Goal: Information Seeking & Learning: Learn about a topic

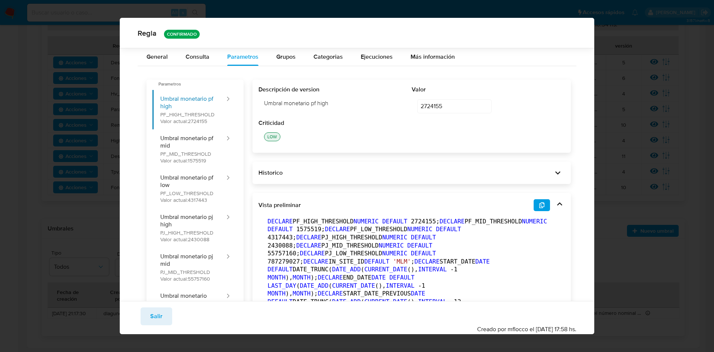
scroll to position [108, 0]
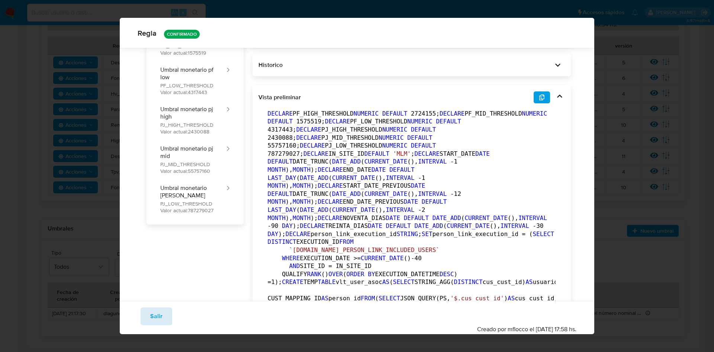
click at [158, 314] on span "Salir" at bounding box center [156, 316] width 12 height 16
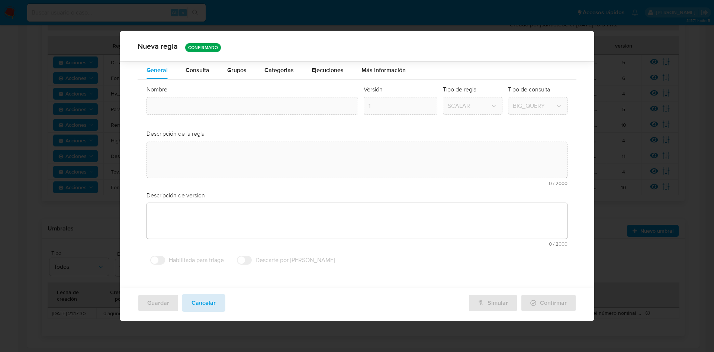
type input "High_volume_mlm"
type textarea "Detección de clientes regulados (ifpe) cuyo volumen transaccional mensual super…"
type textarea "Monitorea usuarios con cobros altos en diferentes segmentos"
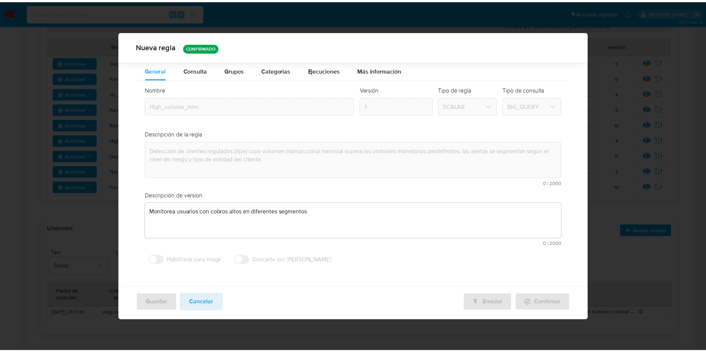
scroll to position [0, 0]
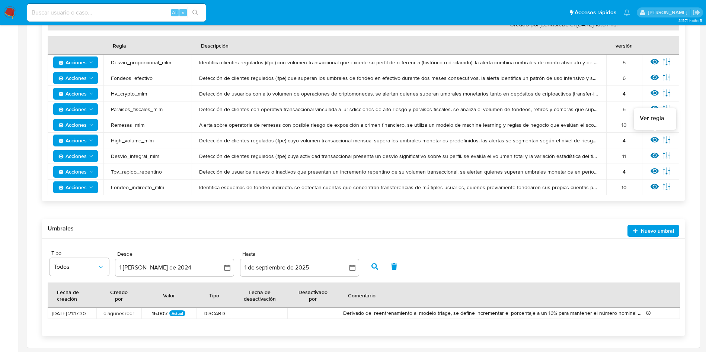
click at [652, 138] on icon at bounding box center [654, 140] width 8 height 6
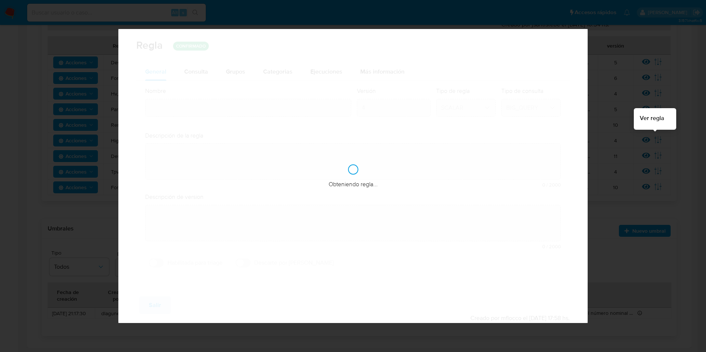
type input "High_volume_mlm"
type textarea "Detección de clientes regulados (ifpe) cuyo volumen transaccional mensual super…"
type textarea "Monitorea usuarios con cobros altos en diferentes segmentos"
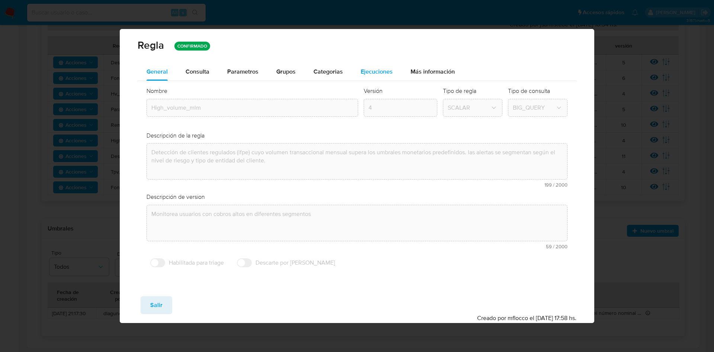
click at [370, 74] on span "Ejecuciones" at bounding box center [377, 71] width 32 height 9
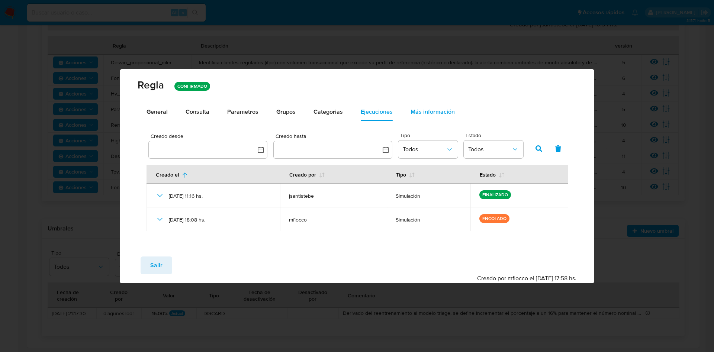
click at [430, 111] on span "Más información" at bounding box center [433, 112] width 44 height 9
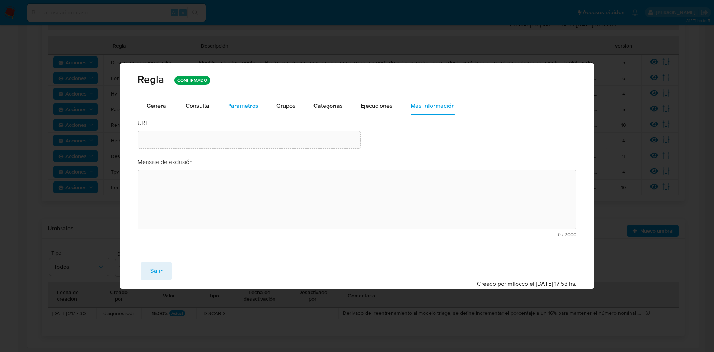
click at [255, 113] on div "Parametros" at bounding box center [242, 106] width 31 height 18
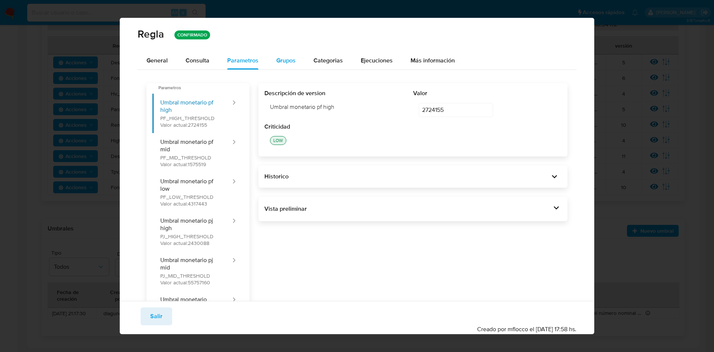
click at [290, 64] on span "Grupos" at bounding box center [285, 60] width 19 height 9
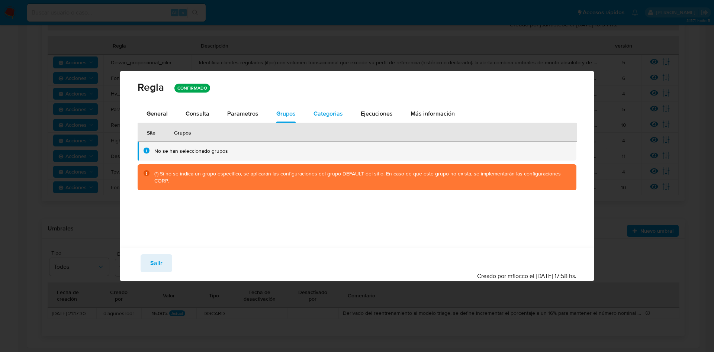
click at [331, 105] on div "Categorias" at bounding box center [328, 114] width 29 height 18
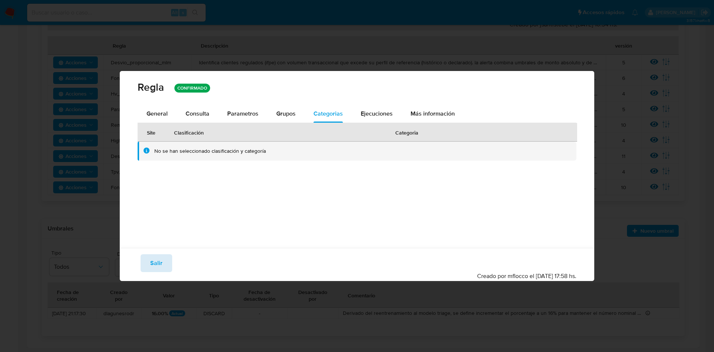
click at [148, 263] on button "Salir" at bounding box center [157, 264] width 32 height 18
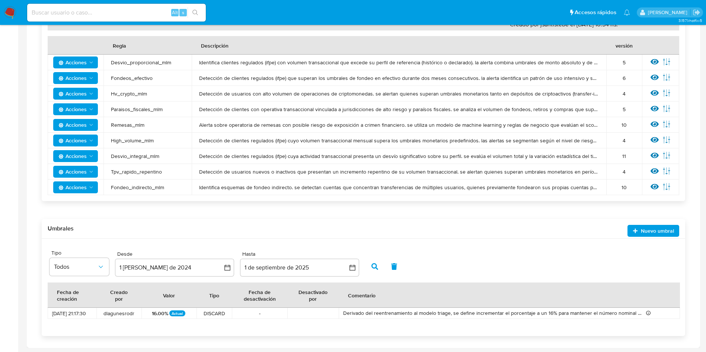
drag, startPoint x: 163, startPoint y: 157, endPoint x: 106, endPoint y: 153, distance: 56.7
click at [106, 153] on td "Desvio_integral_mlm" at bounding box center [147, 156] width 88 height 16
drag, startPoint x: 156, startPoint y: 143, endPoint x: 100, endPoint y: 140, distance: 55.5
click at [100, 140] on tr "Acciones High_volume_mlm Detección de clientes regulados (ifpe) cuyo volumen tr…" at bounding box center [364, 141] width 632 height 16
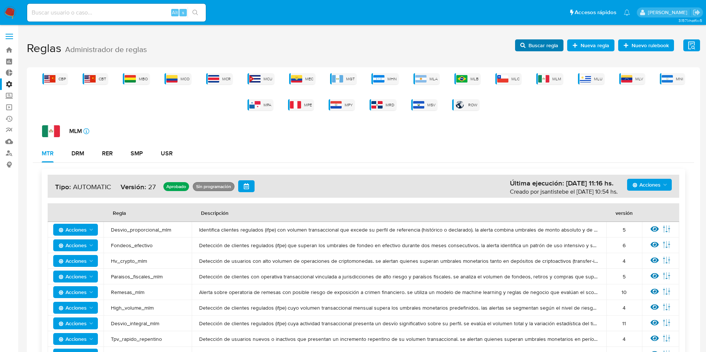
click at [541, 47] on span "Buscar regla" at bounding box center [543, 45] width 30 height 12
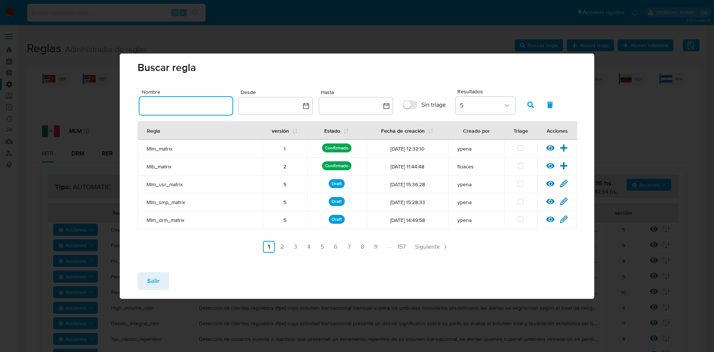
click at [201, 109] on input "text" at bounding box center [186, 106] width 93 height 10
click at [192, 108] on input "text" at bounding box center [186, 106] width 93 height 10
type input "high_volume_mlm"
drag, startPoint x: 542, startPoint y: 110, endPoint x: 536, endPoint y: 111, distance: 6.1
click at [541, 110] on button "button" at bounding box center [550, 105] width 19 height 18
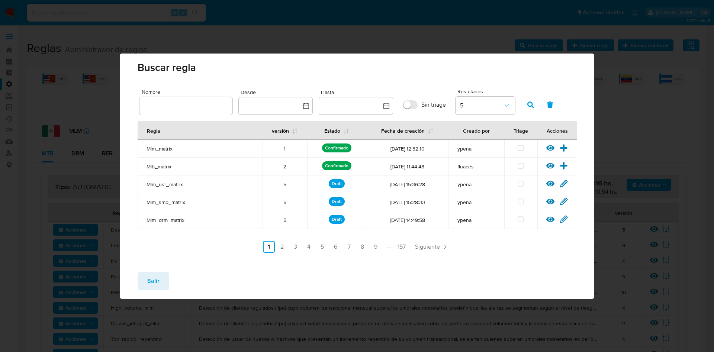
click at [217, 106] on input "text" at bounding box center [186, 106] width 93 height 10
type input "high_volume_mlm"
click at [525, 104] on button "button" at bounding box center [530, 105] width 19 height 18
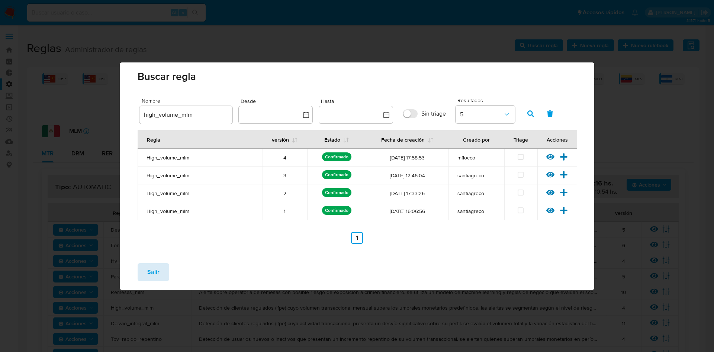
click at [157, 271] on span "Salir" at bounding box center [153, 272] width 12 height 16
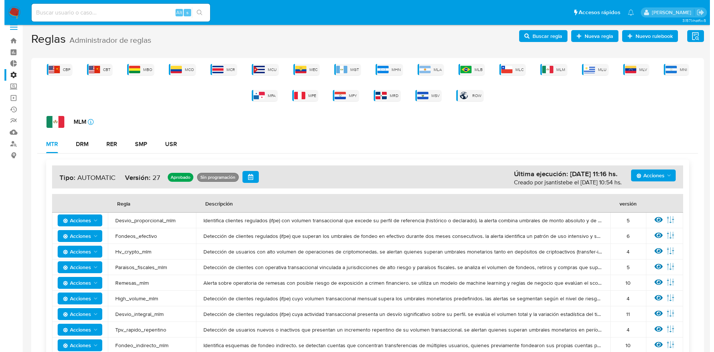
scroll to position [168, 0]
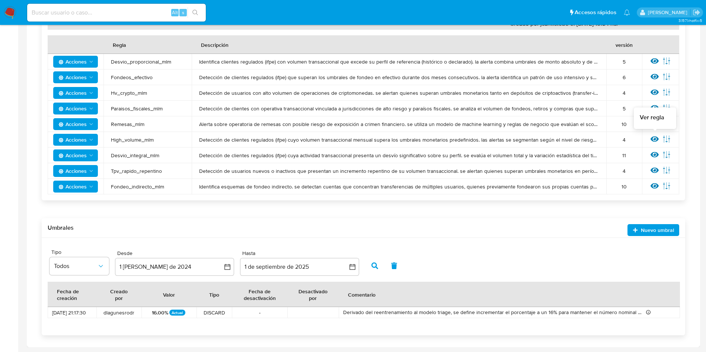
click at [654, 138] on icon at bounding box center [654, 139] width 8 height 8
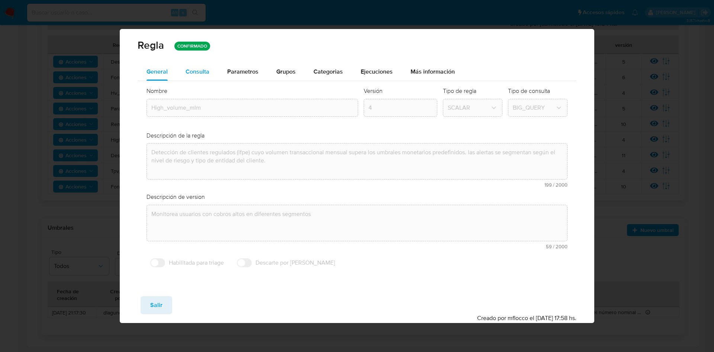
click at [207, 71] on span "Consulta" at bounding box center [198, 71] width 24 height 9
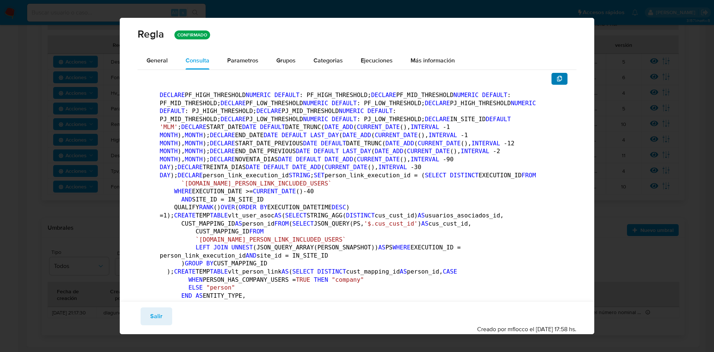
click at [552, 76] on button "button" at bounding box center [560, 79] width 16 height 12
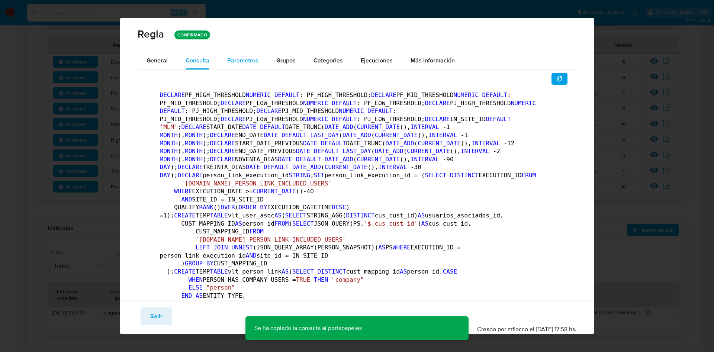
click at [245, 54] on div "Parametros" at bounding box center [242, 61] width 31 height 18
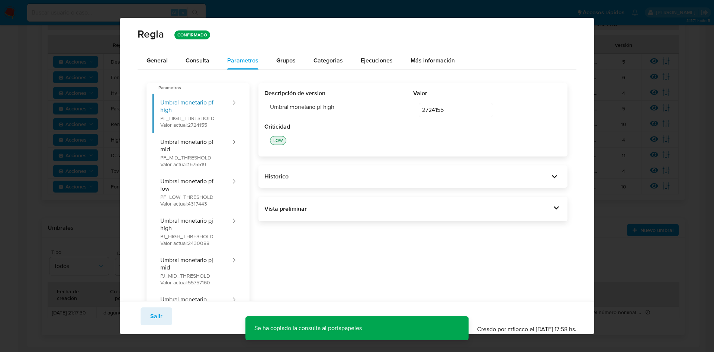
click at [556, 216] on div "Vista preliminar DECLARE PF_HIGH_THRESHOLD NUMERIC DEFAULT 2724155 ; DECLARE PF…" at bounding box center [414, 209] width 310 height 25
click at [551, 207] on icon at bounding box center [556, 208] width 10 height 10
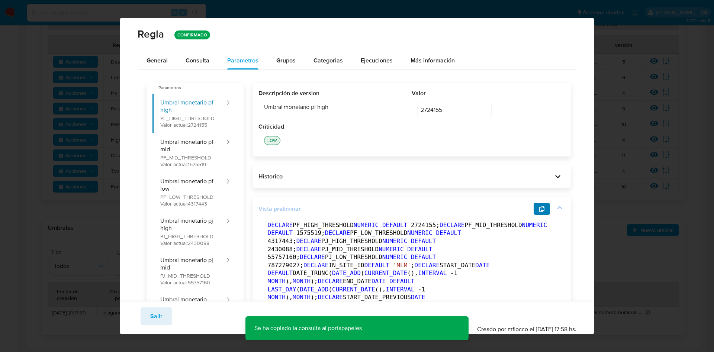
click at [539, 207] on icon "button" at bounding box center [542, 209] width 6 height 6
